Goal: Information Seeking & Learning: Learn about a topic

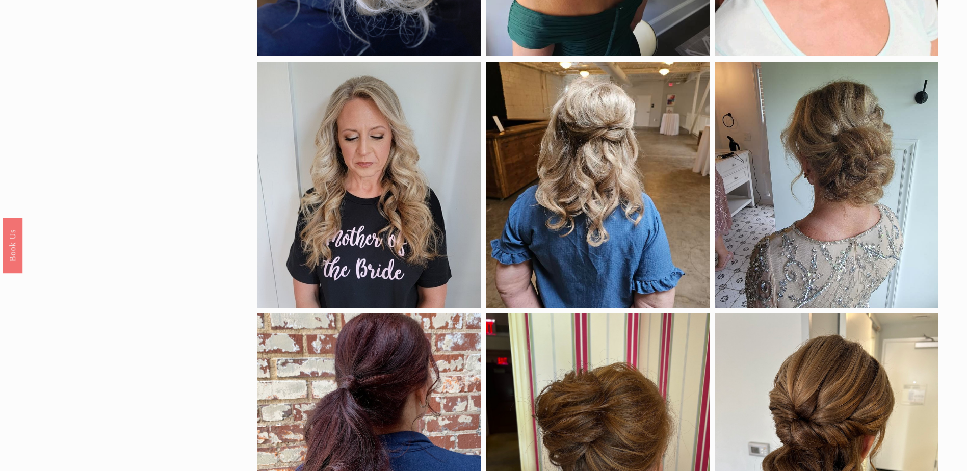
scroll to position [594, 0]
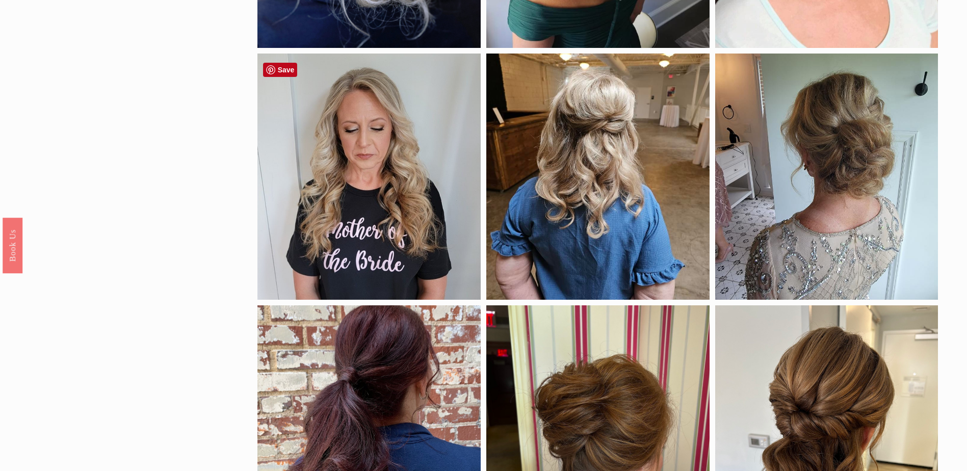
click at [334, 204] on div at bounding box center [368, 177] width 223 height 246
drag, startPoint x: 334, startPoint y: 204, endPoint x: 270, endPoint y: 163, distance: 75.7
click at [269, 164] on div at bounding box center [368, 177] width 223 height 246
drag, startPoint x: 465, startPoint y: 289, endPoint x: 359, endPoint y: 136, distance: 186.4
click at [359, 136] on div at bounding box center [368, 177] width 223 height 246
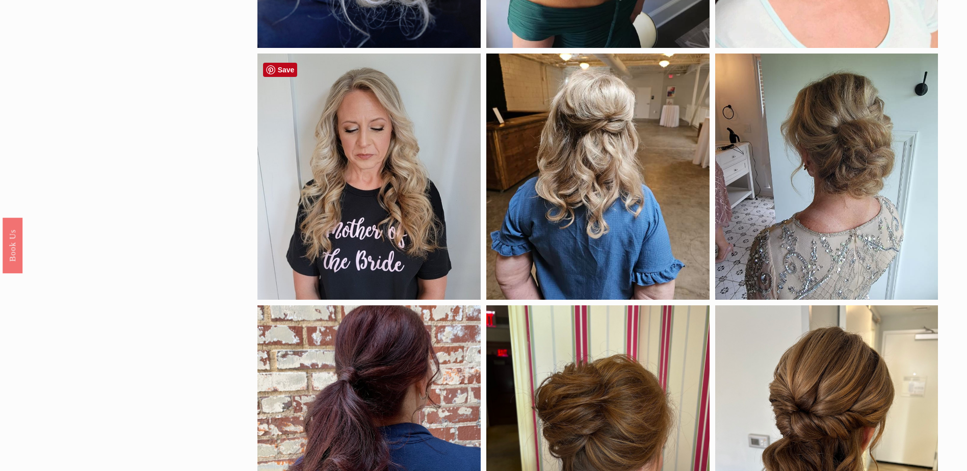
click at [358, 138] on div at bounding box center [368, 177] width 223 height 246
click at [392, 228] on div at bounding box center [368, 177] width 223 height 246
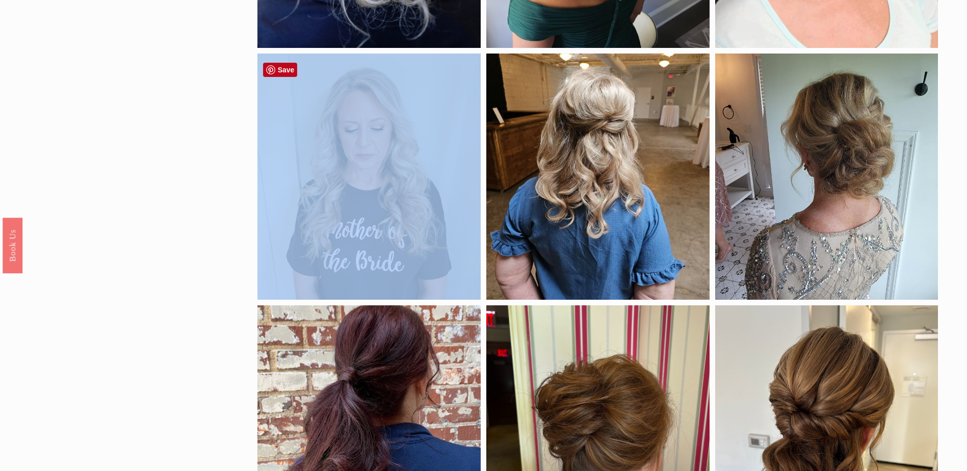
drag, startPoint x: 237, startPoint y: 70, endPoint x: 280, endPoint y: 84, distance: 45.5
click at [280, 84] on div "by style braids down half up updo color black blonde brunette red density fine …" at bounding box center [483, 138] width 967 height 1226
copy div
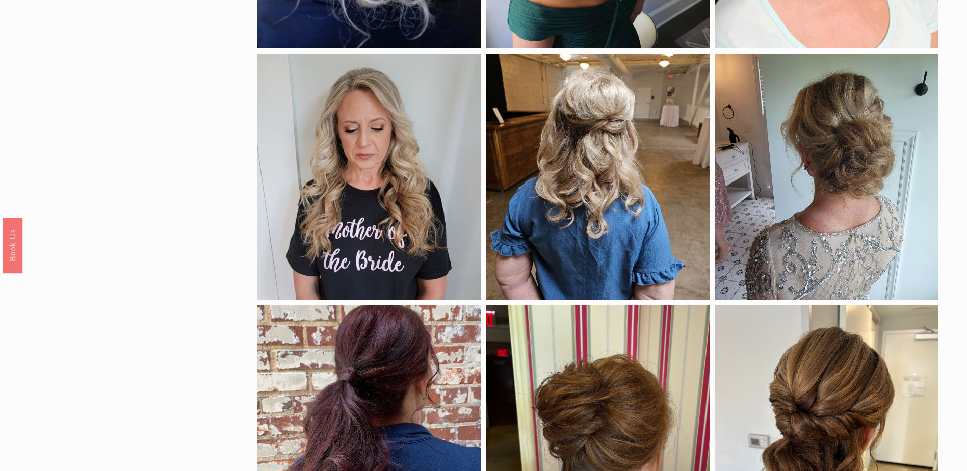
click at [141, 227] on div "by style braids down half up updo color black blonde brunette red density fine …" at bounding box center [483, 138] width 967 height 1226
click at [346, 222] on div at bounding box center [368, 177] width 223 height 246
drag, startPoint x: 314, startPoint y: 220, endPoint x: 243, endPoint y: 170, distance: 86.7
click at [243, 175] on div "by style braids down half up updo color black blonde brunette red density fine …" at bounding box center [483, 138] width 967 height 1226
drag, startPoint x: 471, startPoint y: 296, endPoint x: 306, endPoint y: 195, distance: 193.8
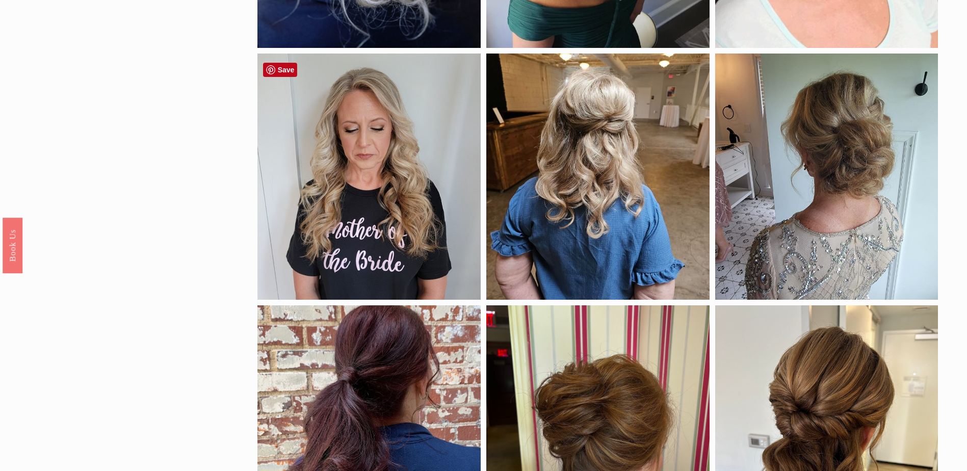
click at [408, 244] on div at bounding box center [368, 177] width 223 height 246
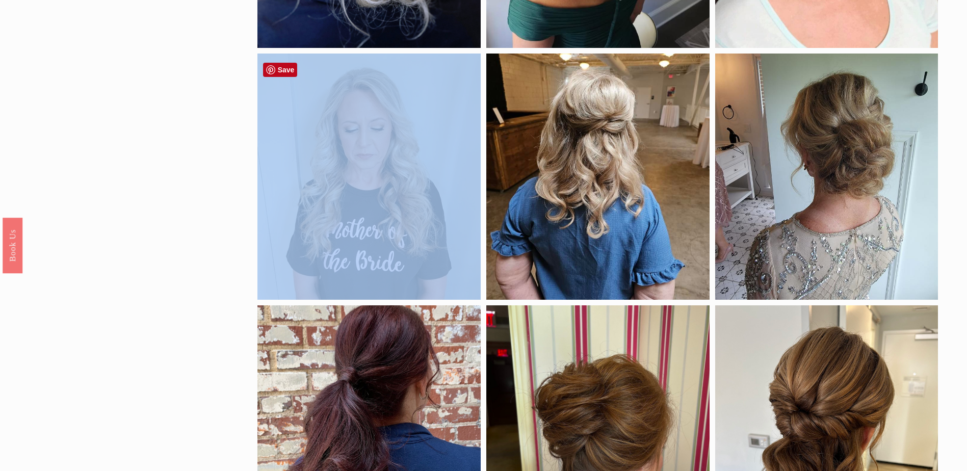
drag, startPoint x: 249, startPoint y: 128, endPoint x: 304, endPoint y: 140, distance: 56.9
click at [304, 140] on div "by style braids down half up updo color black blonde brunette red density fine …" at bounding box center [483, 138] width 967 height 1226
drag, startPoint x: 304, startPoint y: 140, endPoint x: 352, endPoint y: 148, distance: 48.1
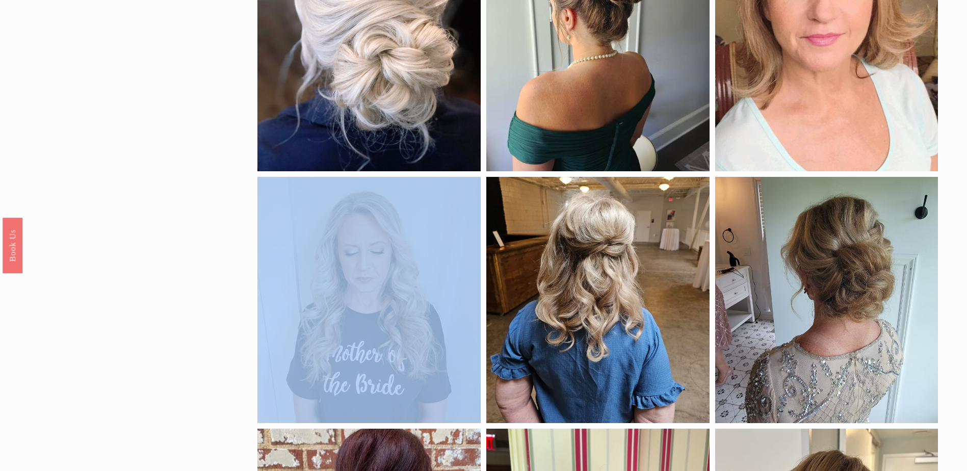
scroll to position [566, 0]
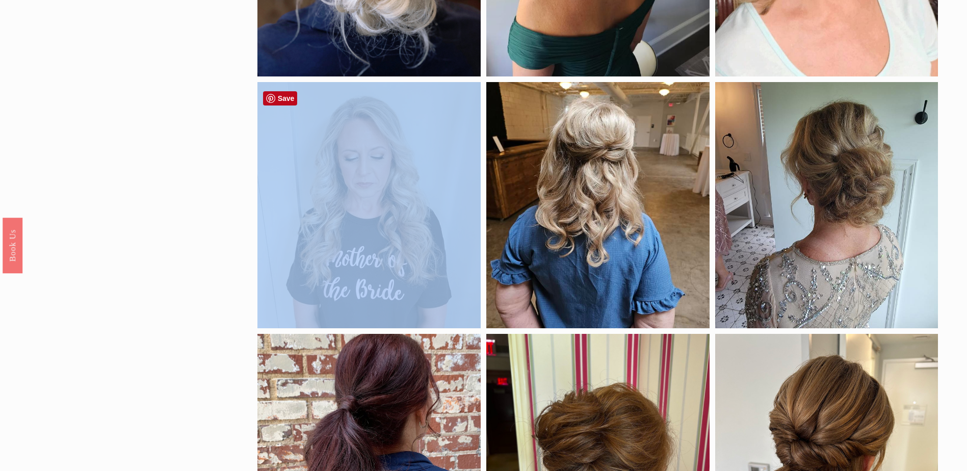
click at [434, 202] on div at bounding box center [368, 205] width 223 height 246
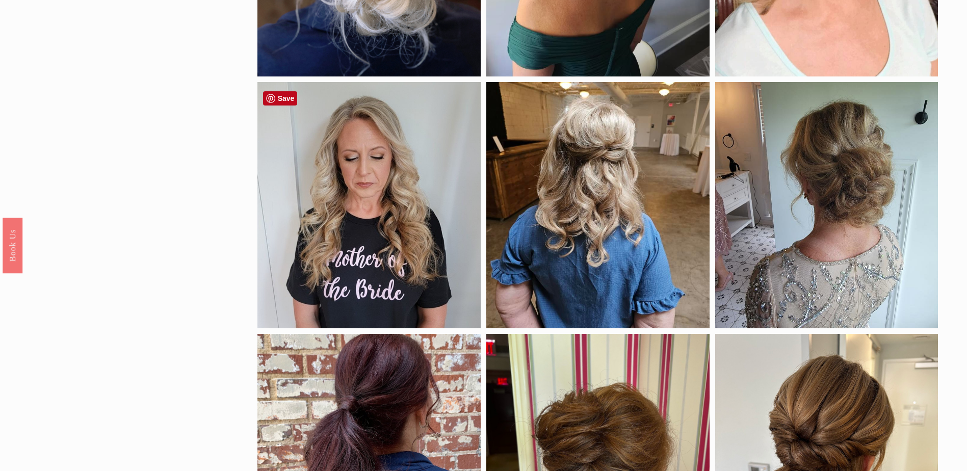
click at [433, 202] on div at bounding box center [368, 205] width 223 height 246
click at [420, 236] on div at bounding box center [368, 205] width 223 height 246
drag, startPoint x: 420, startPoint y: 236, endPoint x: 320, endPoint y: 151, distance: 131.3
click at [321, 150] on div at bounding box center [368, 205] width 223 height 246
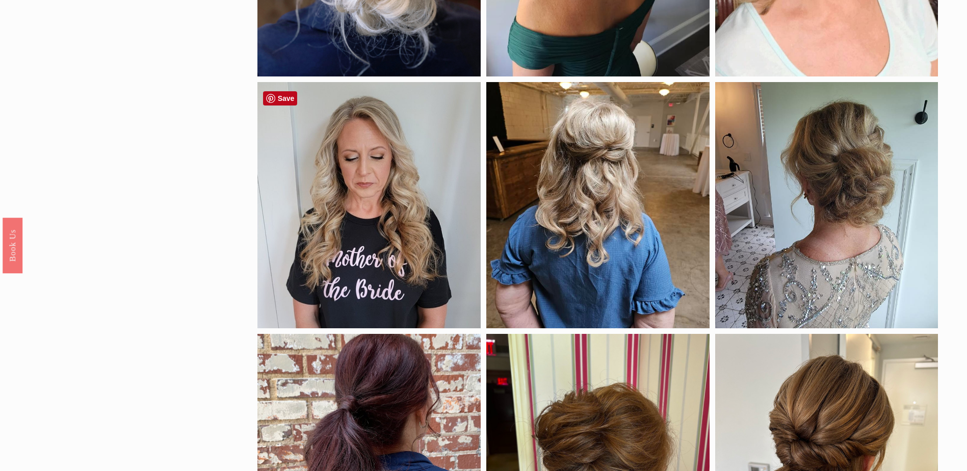
drag, startPoint x: 249, startPoint y: 88, endPoint x: 262, endPoint y: 98, distance: 15.6
click at [262, 98] on div "by style braids down half up updo color black blonde brunette red density fine …" at bounding box center [483, 167] width 967 height 1226
drag, startPoint x: 262, startPoint y: 98, endPoint x: 169, endPoint y: 135, distance: 99.3
click at [148, 133] on div "by style braids down half up updo color black blonde brunette red density fine …" at bounding box center [483, 167] width 967 height 1226
click at [478, 325] on div at bounding box center [368, 205] width 223 height 246
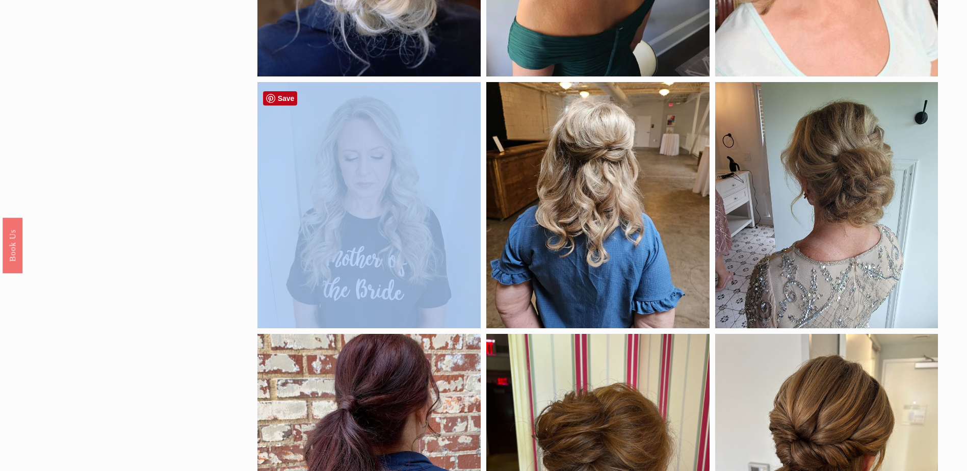
drag, startPoint x: 482, startPoint y: 331, endPoint x: 453, endPoint y: 284, distance: 55.9
click at [453, 284] on div "by style braids down half up updo color black blonde brunette red density fine …" at bounding box center [483, 167] width 967 height 1226
drag, startPoint x: 453, startPoint y: 284, endPoint x: 374, endPoint y: 230, distance: 95.7
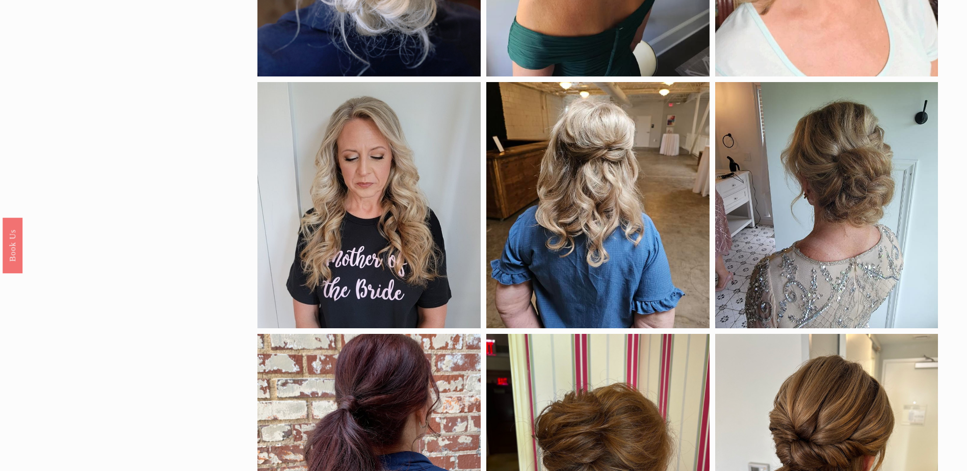
click at [120, 164] on div "by style braids down half up updo color black blonde brunette red density fine …" at bounding box center [483, 167] width 967 height 1226
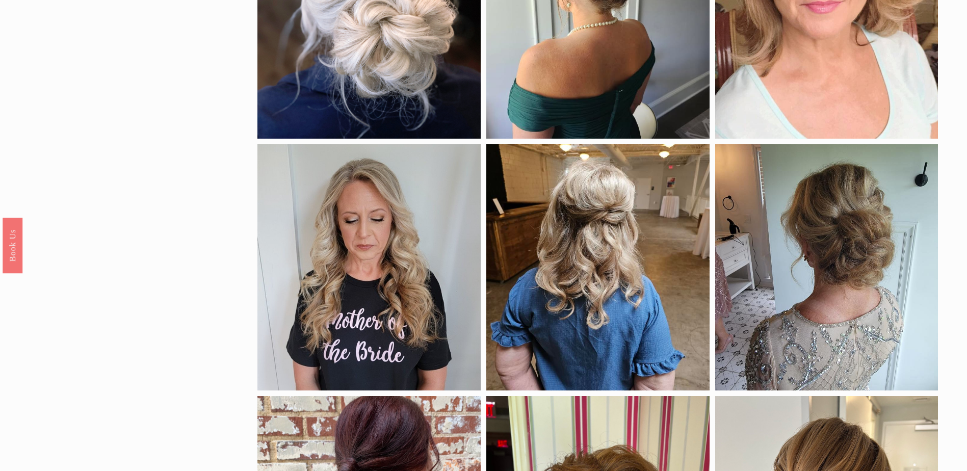
scroll to position [514, 0]
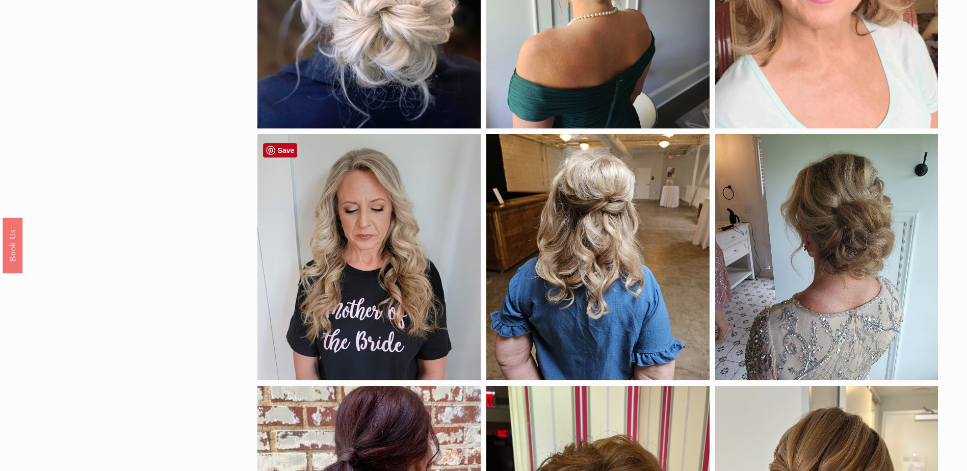
click at [383, 301] on div at bounding box center [368, 257] width 223 height 246
drag, startPoint x: 390, startPoint y: 301, endPoint x: 171, endPoint y: 221, distance: 232.7
click at [171, 221] on div "by style braids down half up updo color black blonde brunette red density fine …" at bounding box center [483, 219] width 967 height 1226
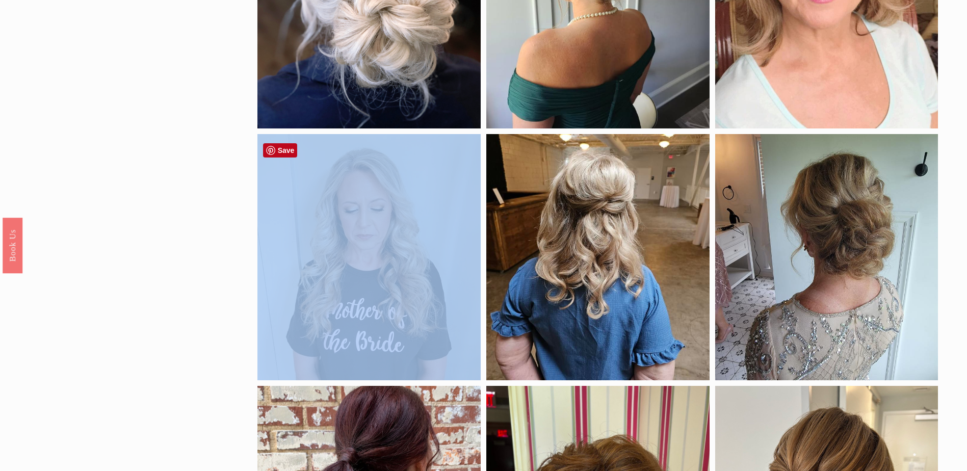
drag, startPoint x: 483, startPoint y: 383, endPoint x: 449, endPoint y: 317, distance: 74.3
click at [449, 317] on div "by style braids down half up updo color black blonde brunette red density fine …" at bounding box center [483, 219] width 967 height 1226
drag, startPoint x: 449, startPoint y: 317, endPoint x: 385, endPoint y: 253, distance: 90.5
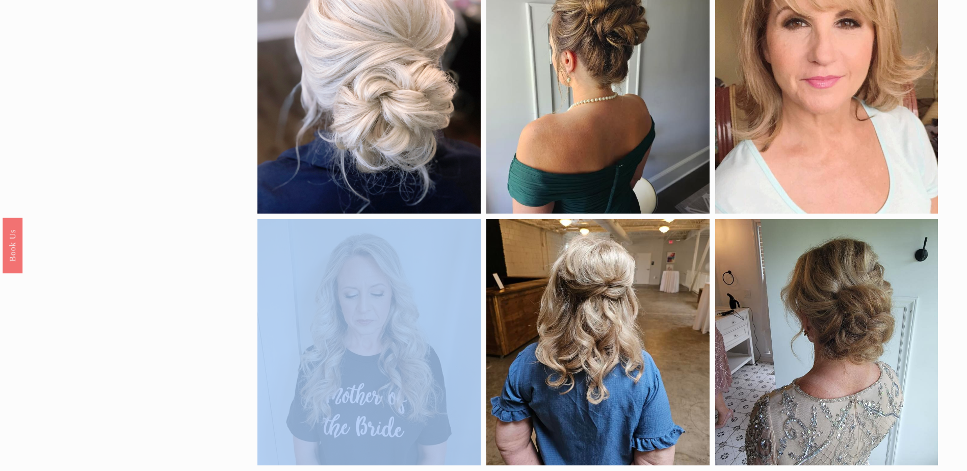
scroll to position [487, 0]
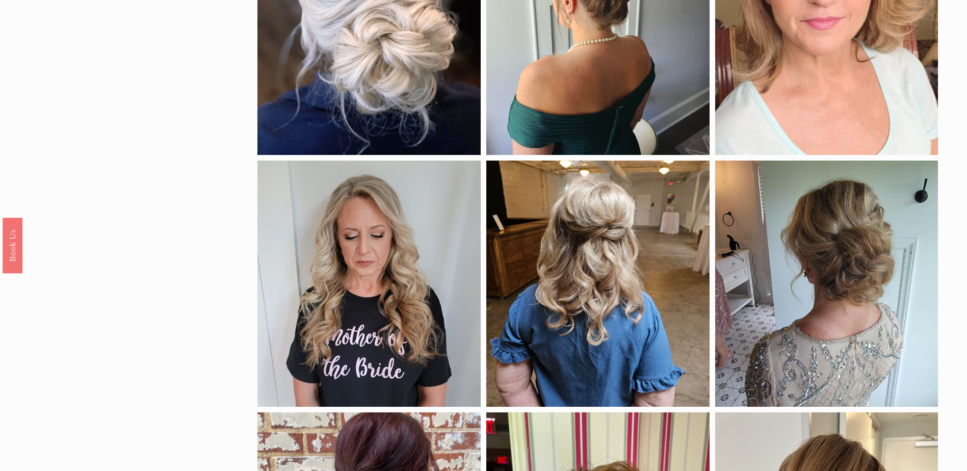
click at [181, 286] on div "by style braids down half up updo color black blonde brunette red density fine …" at bounding box center [483, 245] width 967 height 1226
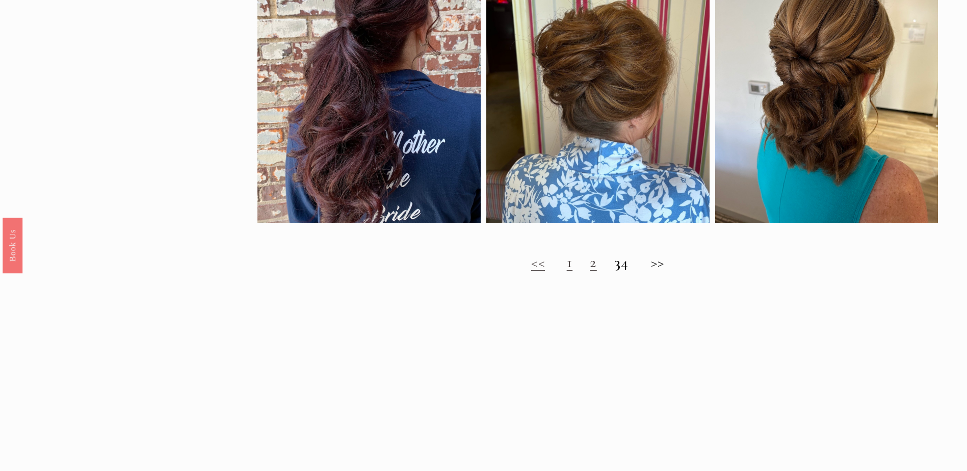
scroll to position [915, 0]
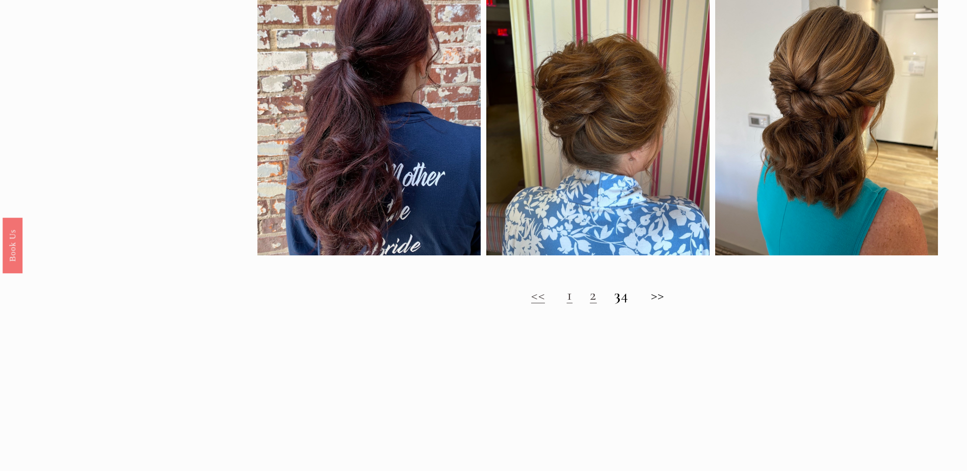
click at [632, 304] on h2 "<< 1 2 3 4 >>" at bounding box center [597, 295] width 681 height 18
click at [567, 303] on link "1" at bounding box center [570, 294] width 6 height 19
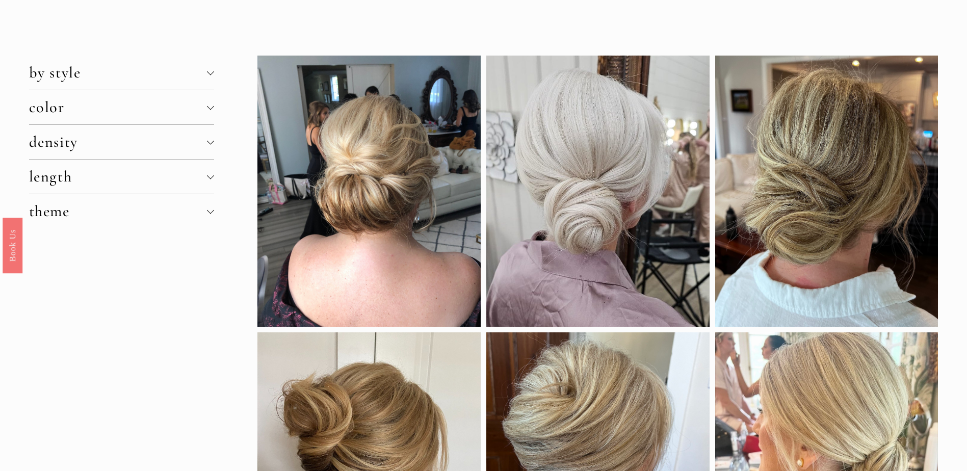
scroll to position [1, 0]
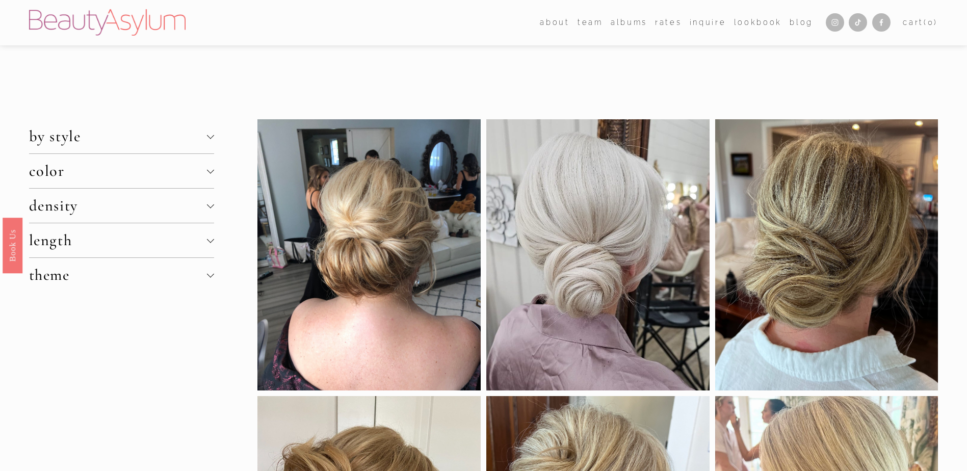
click at [210, 242] on div at bounding box center [210, 239] width 7 height 7
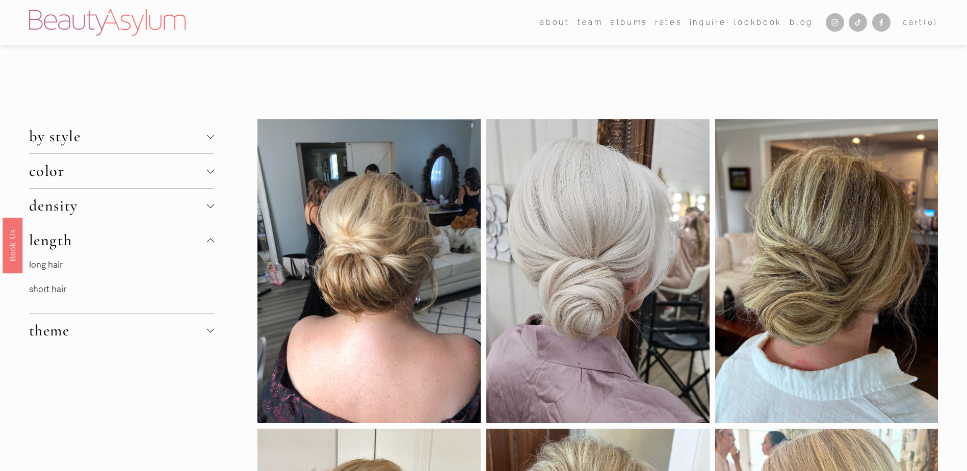
click at [53, 265] on link "long hair" at bounding box center [46, 264] width 34 height 11
click at [51, 264] on link "long hair" at bounding box center [46, 264] width 34 height 11
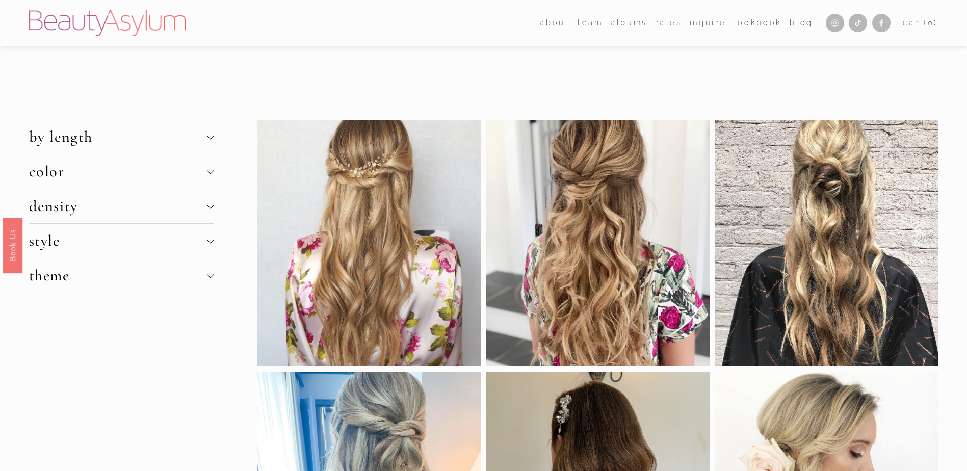
click at [208, 277] on div at bounding box center [210, 274] width 7 height 7
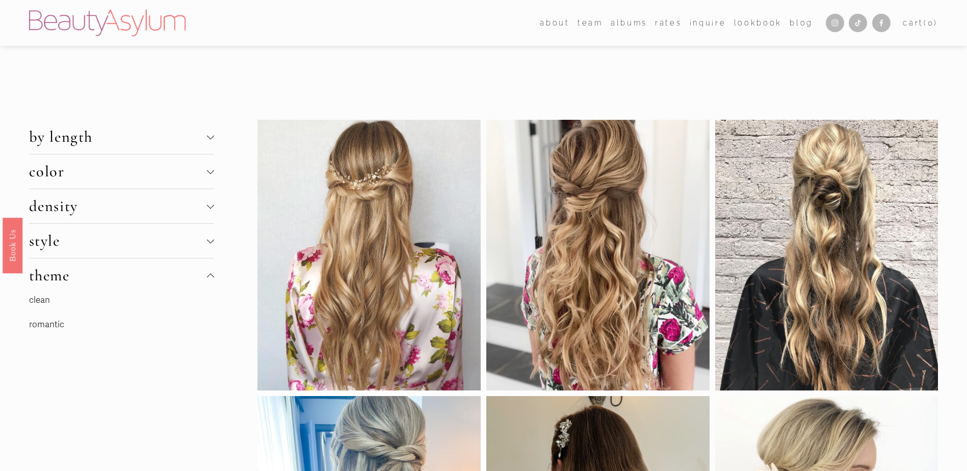
click at [208, 277] on div at bounding box center [210, 276] width 7 height 7
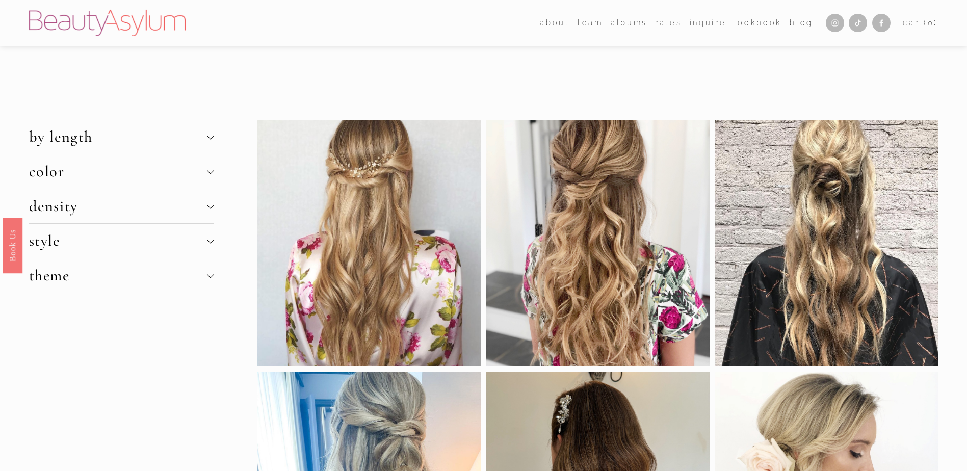
click at [212, 211] on button "density" at bounding box center [121, 206] width 185 height 34
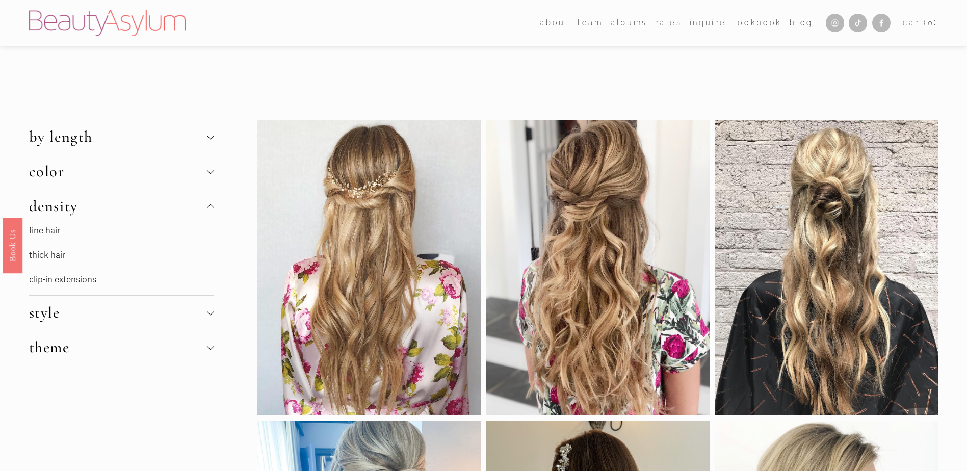
click at [56, 254] on link "thick hair" at bounding box center [47, 255] width 36 height 11
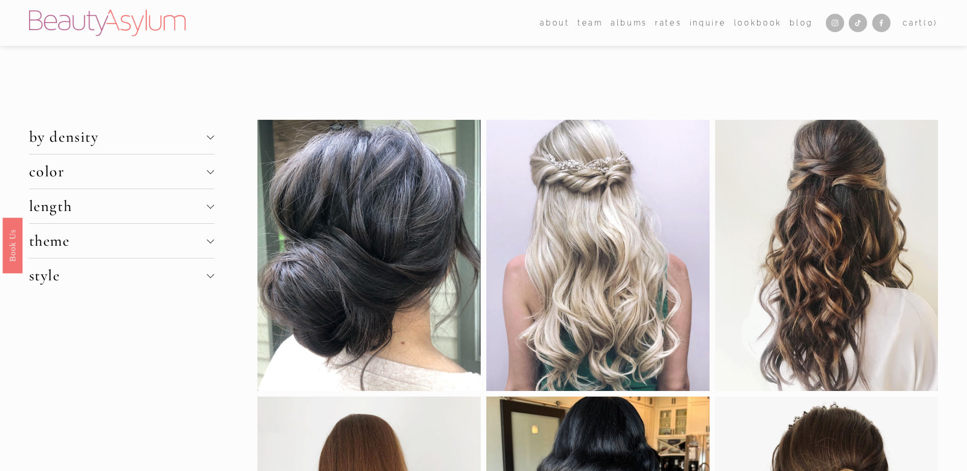
click at [212, 170] on div at bounding box center [210, 170] width 7 height 7
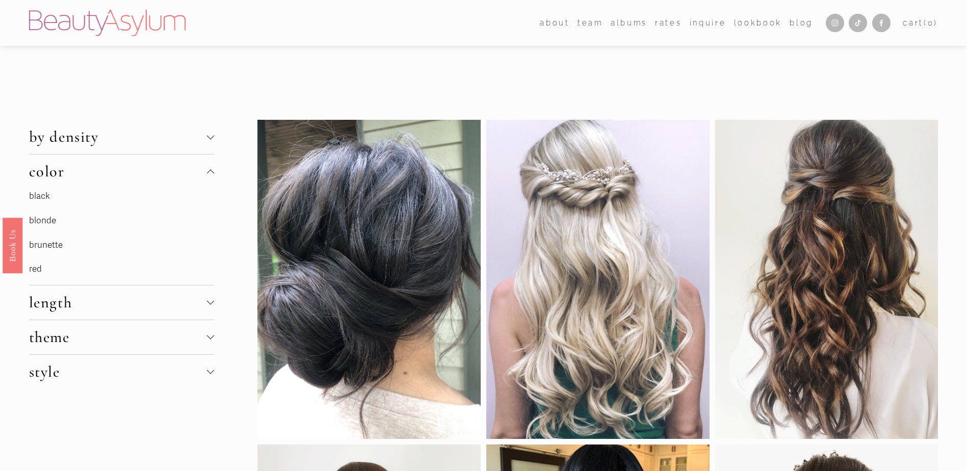
click at [53, 243] on link "brunette" at bounding box center [46, 245] width 34 height 11
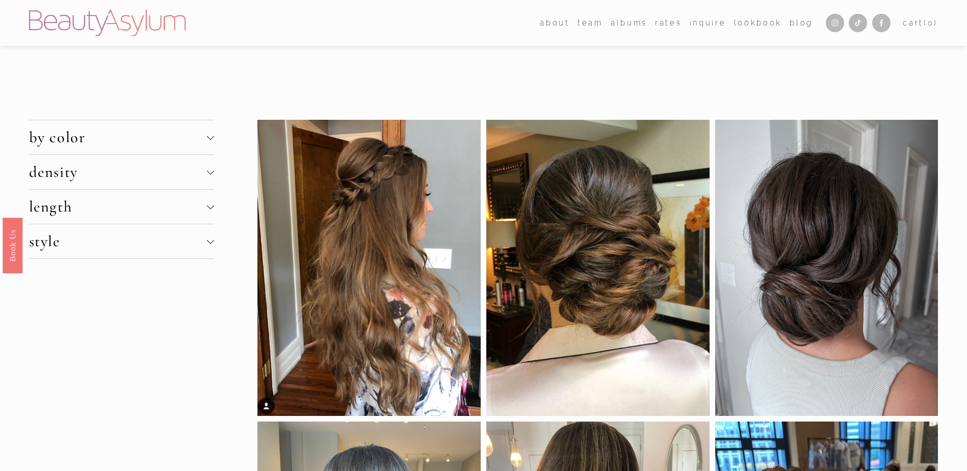
click at [211, 243] on div at bounding box center [210, 240] width 7 height 7
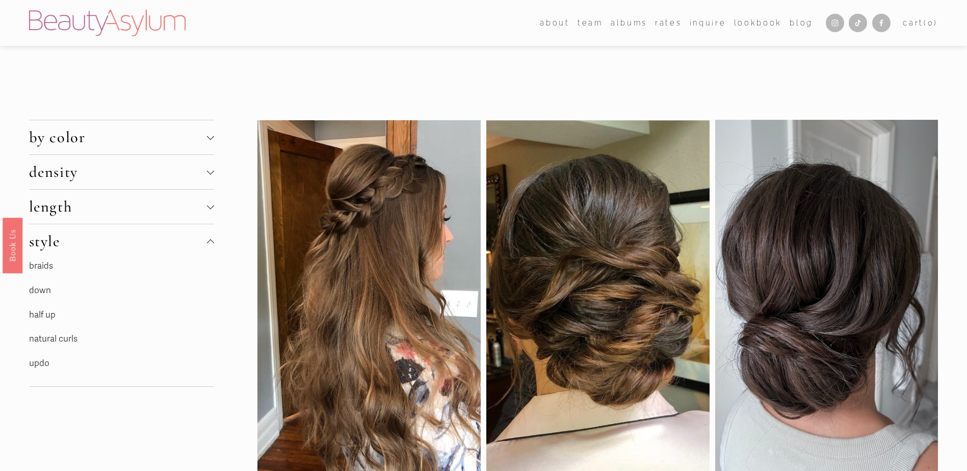
click at [46, 290] on link "down" at bounding box center [40, 290] width 22 height 11
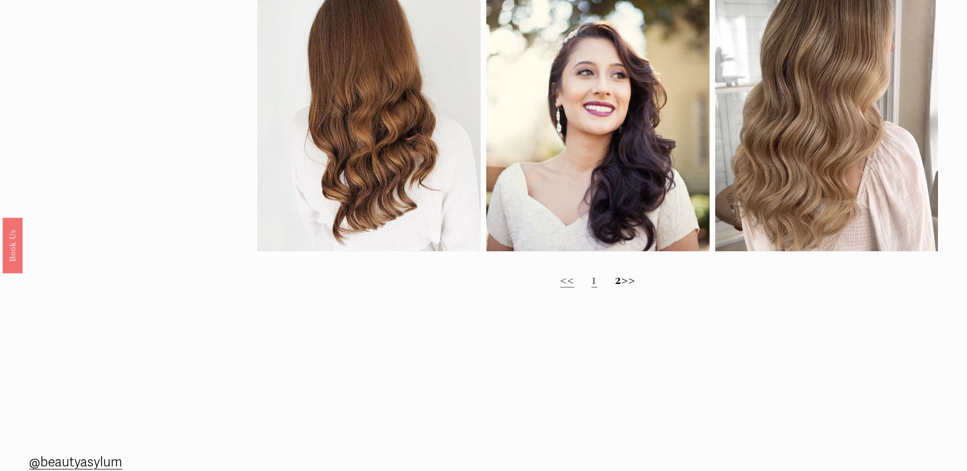
scroll to position [1269, 0]
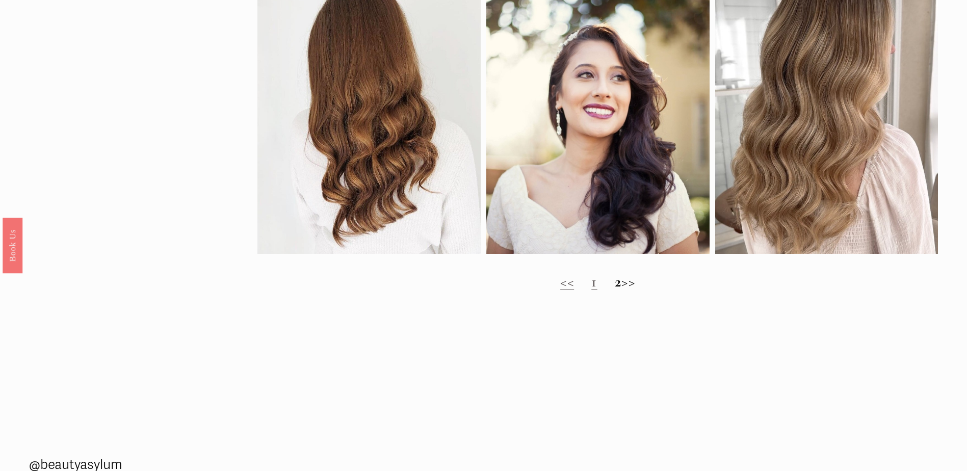
click at [615, 291] on strong "2" at bounding box center [618, 281] width 7 height 19
click at [636, 291] on h2 "<< 1 2 >>" at bounding box center [597, 282] width 681 height 18
